Goal: Task Accomplishment & Management: Complete application form

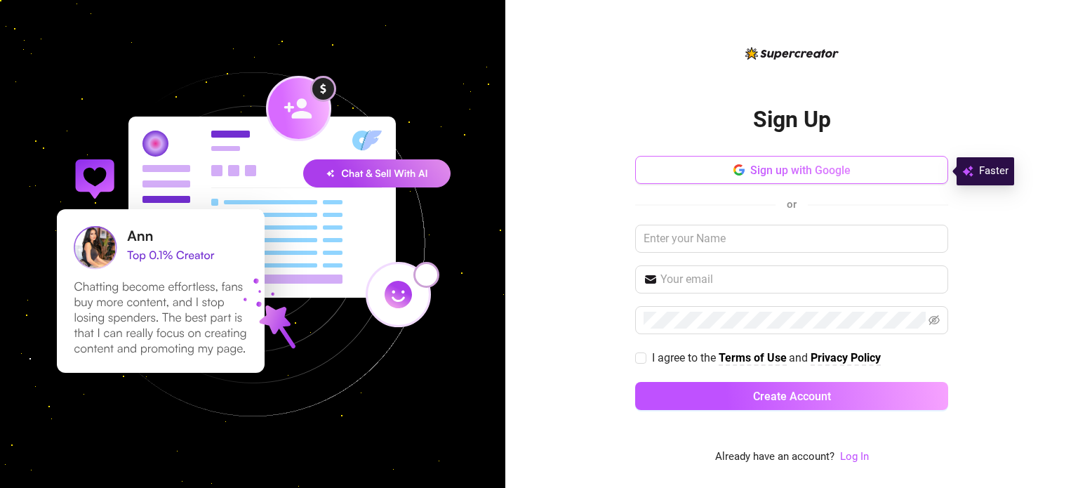
click at [787, 177] on span "Sign up with Google" at bounding box center [800, 170] width 100 height 13
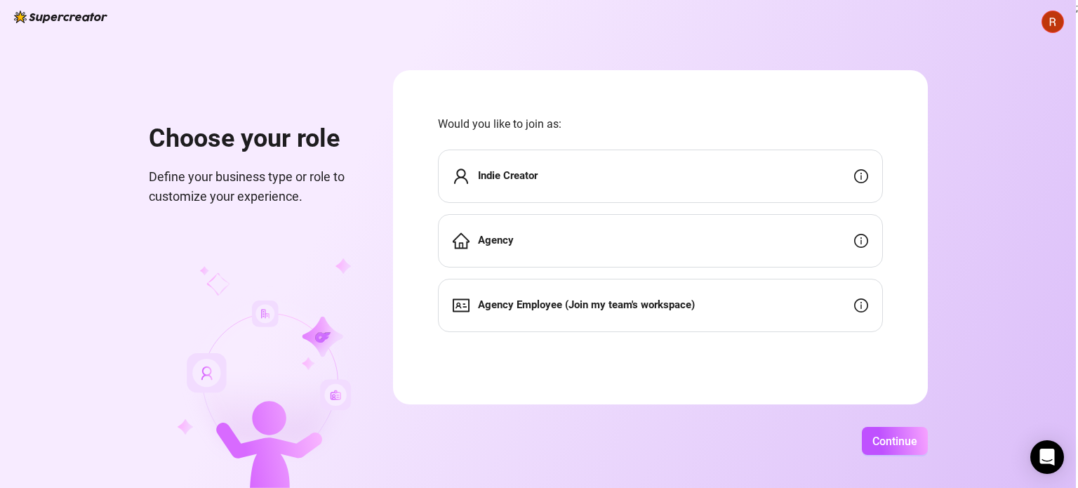
click at [685, 190] on div "Indie Creator" at bounding box center [660, 176] width 445 height 53
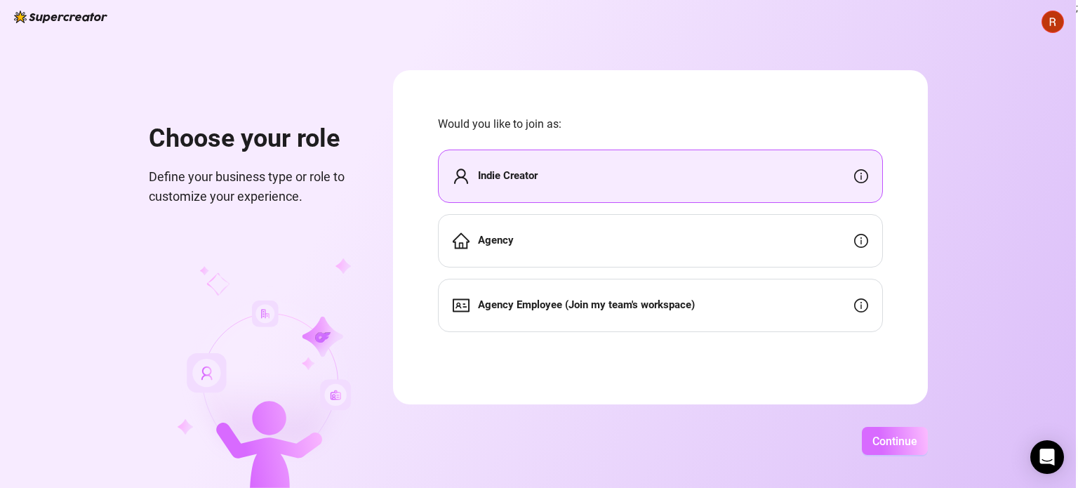
click at [899, 440] on span "Continue" at bounding box center [895, 441] width 45 height 13
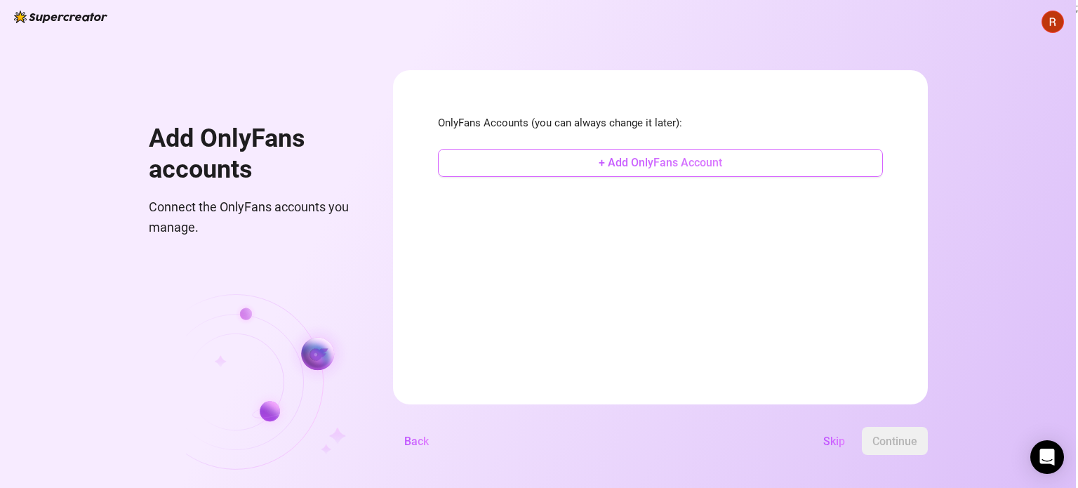
click at [780, 165] on button "+ Add OnlyFans Account" at bounding box center [660, 163] width 445 height 28
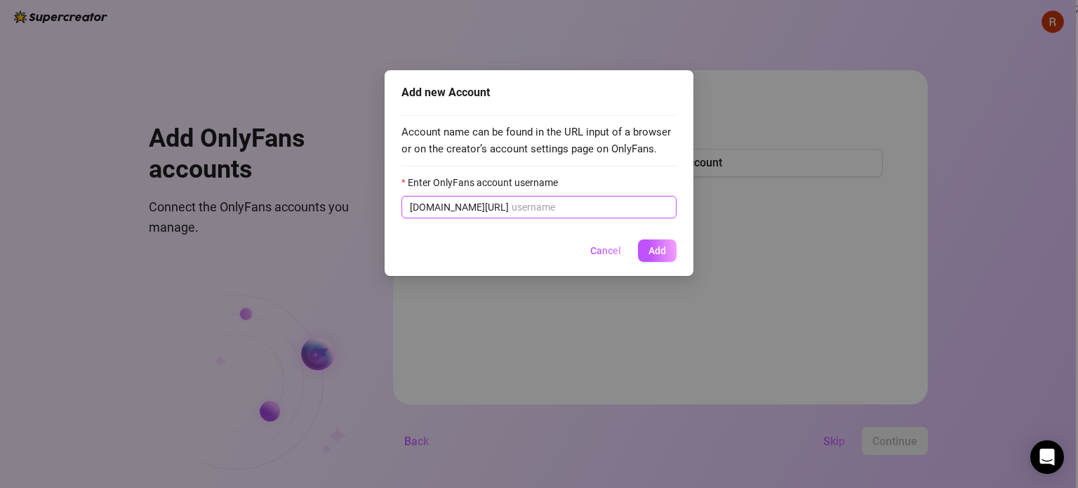
paste input "https://onlyfans.com/strawberrykissesxo"
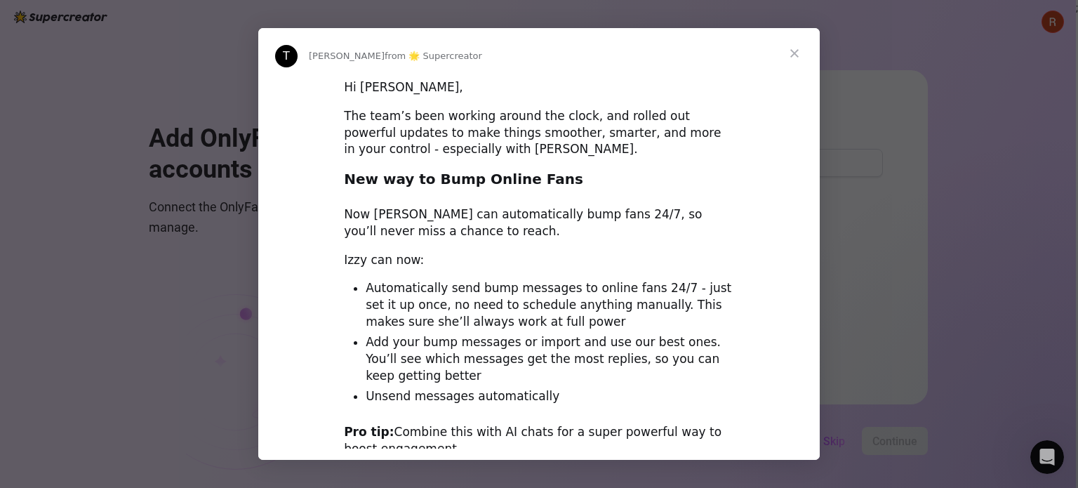
click at [788, 50] on span "Close" at bounding box center [794, 53] width 51 height 51
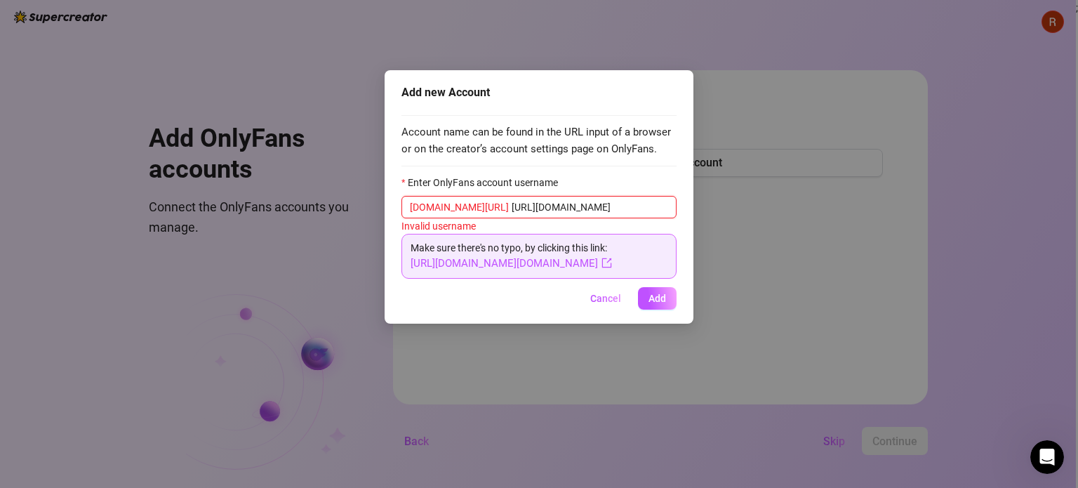
click at [571, 204] on input "https://onlyfans.com/strawberrykissesxo" at bounding box center [590, 206] width 157 height 15
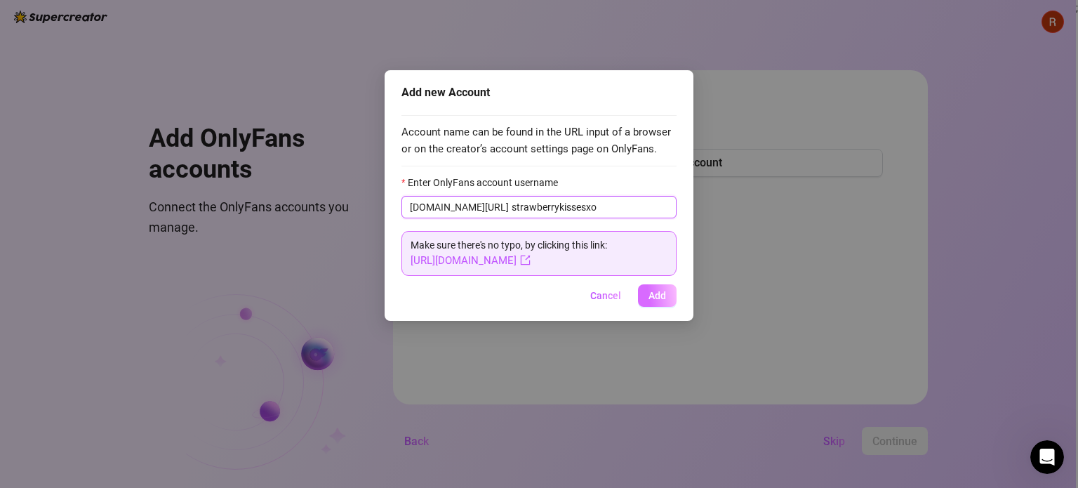
type input "strawberrykissesxo"
click at [661, 302] on button "Add" at bounding box center [657, 295] width 39 height 22
click at [654, 301] on button "Add" at bounding box center [657, 295] width 39 height 22
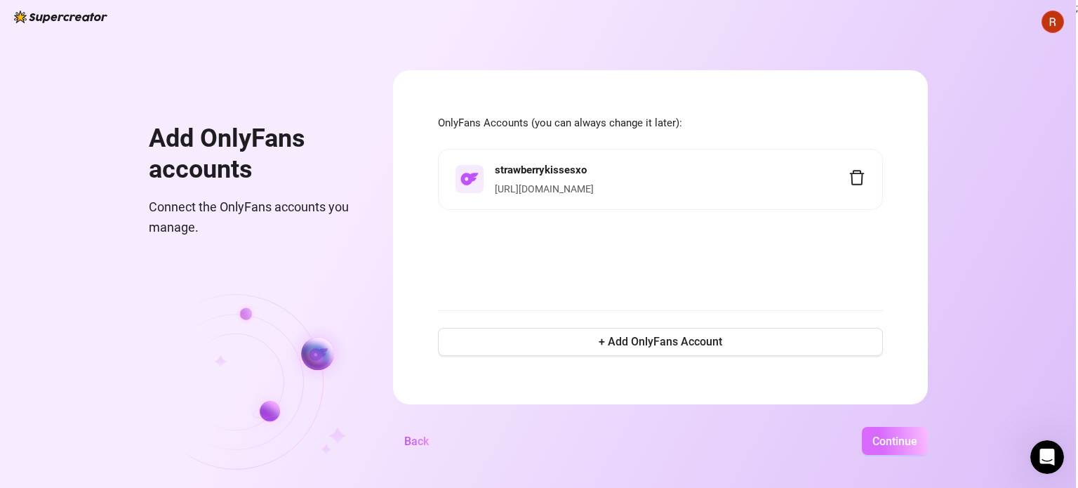
click at [913, 435] on span "Continue" at bounding box center [895, 441] width 45 height 13
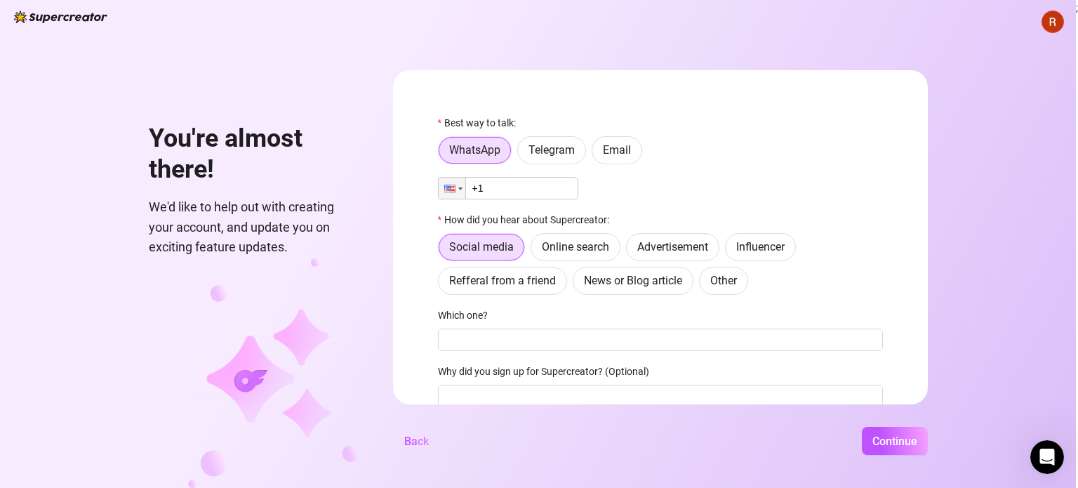
click at [510, 182] on input "+1" at bounding box center [508, 188] width 140 height 22
type input "+1 (602) 838-9834"
click at [805, 130] on div "Best way to talk:" at bounding box center [660, 125] width 445 height 21
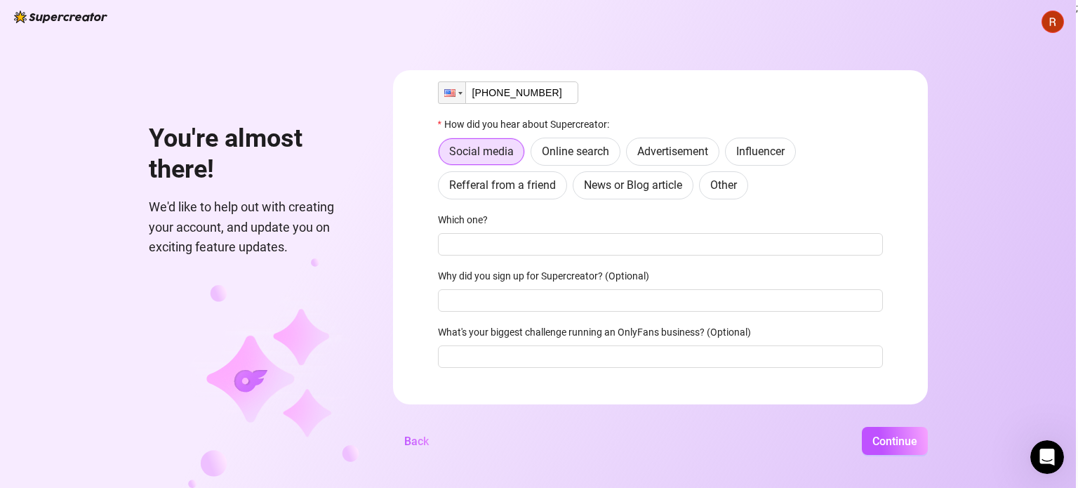
scroll to position [117, 0]
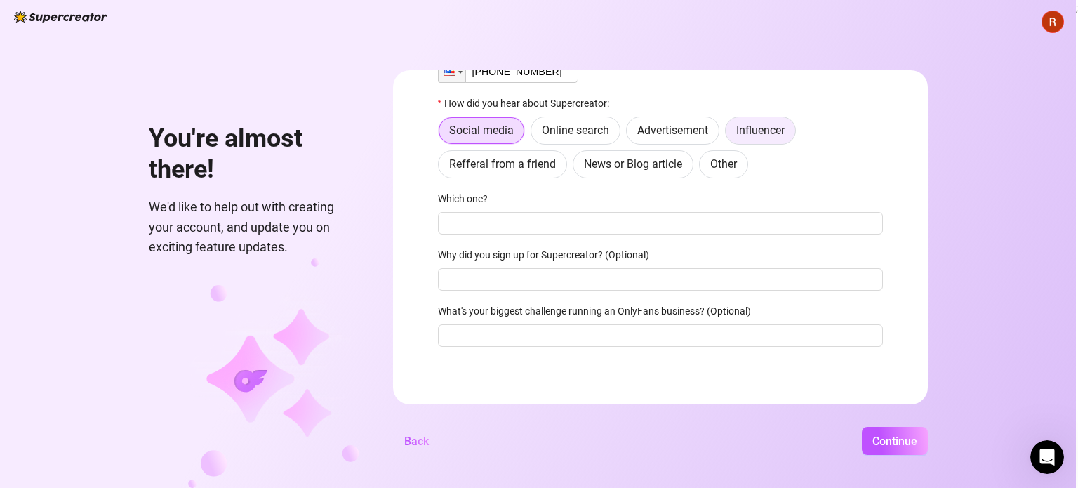
click at [761, 137] on label "Influencer" at bounding box center [760, 131] width 71 height 28
click at [729, 134] on input "Influencer" at bounding box center [729, 134] width 0 height 0
click at [744, 206] on div "Which one?" at bounding box center [660, 201] width 445 height 21
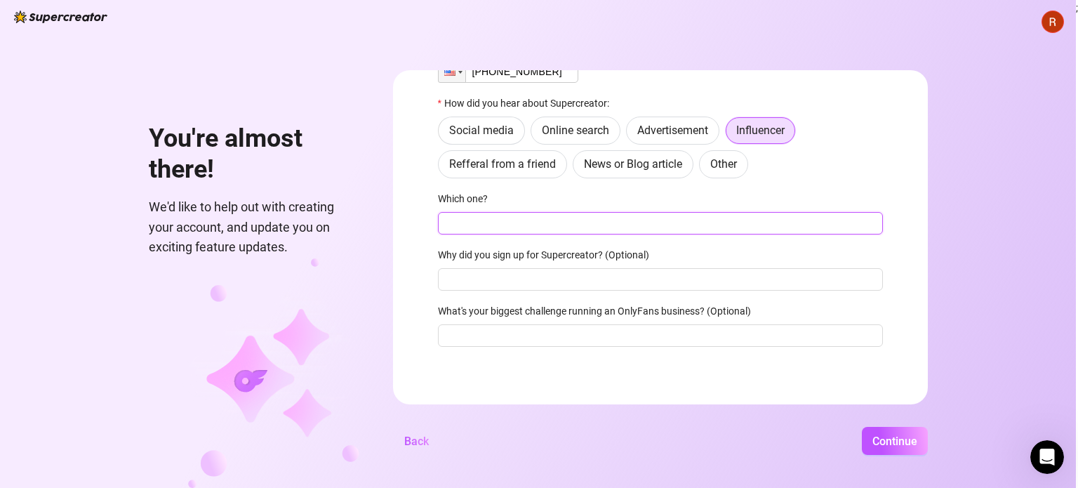
click at [743, 219] on input "Which one?" at bounding box center [660, 223] width 445 height 22
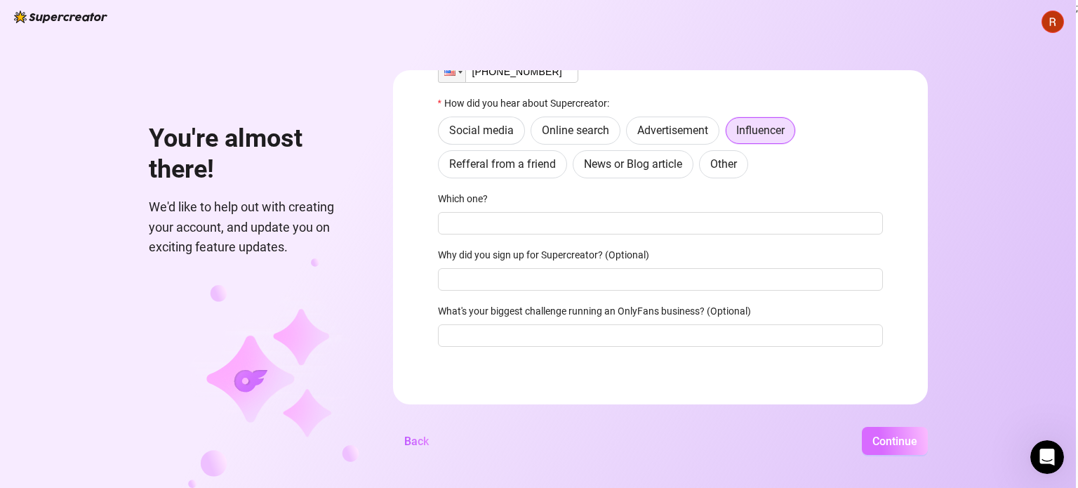
click at [894, 451] on button "Continue" at bounding box center [895, 441] width 66 height 28
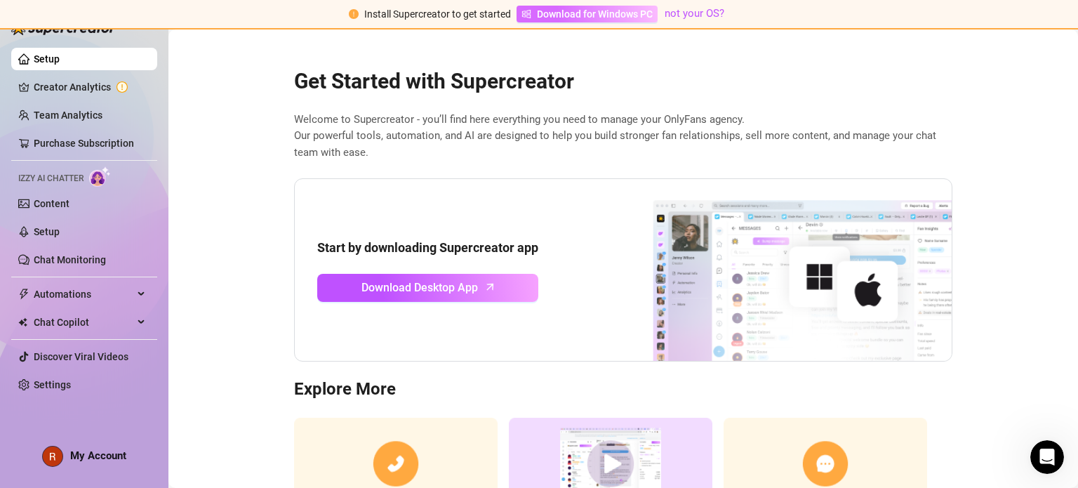
click at [578, 17] on span "Download for Windows PC" at bounding box center [595, 13] width 116 height 15
